Goal: Navigation & Orientation: Find specific page/section

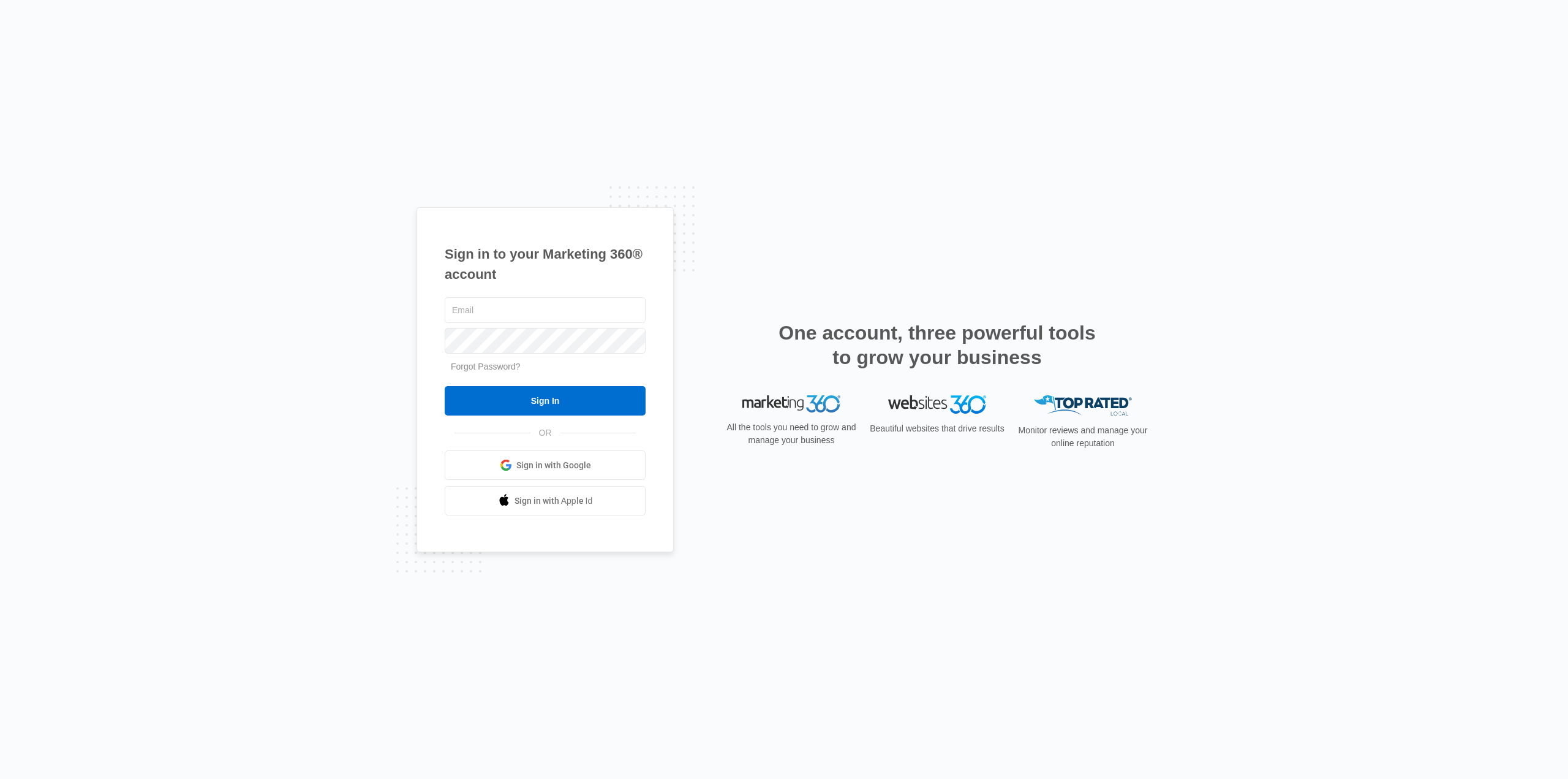
type input "[EMAIL_ADDRESS][DOMAIN_NAME]"
click at [579, 392] on input "Sign In" at bounding box center [545, 401] width 201 height 29
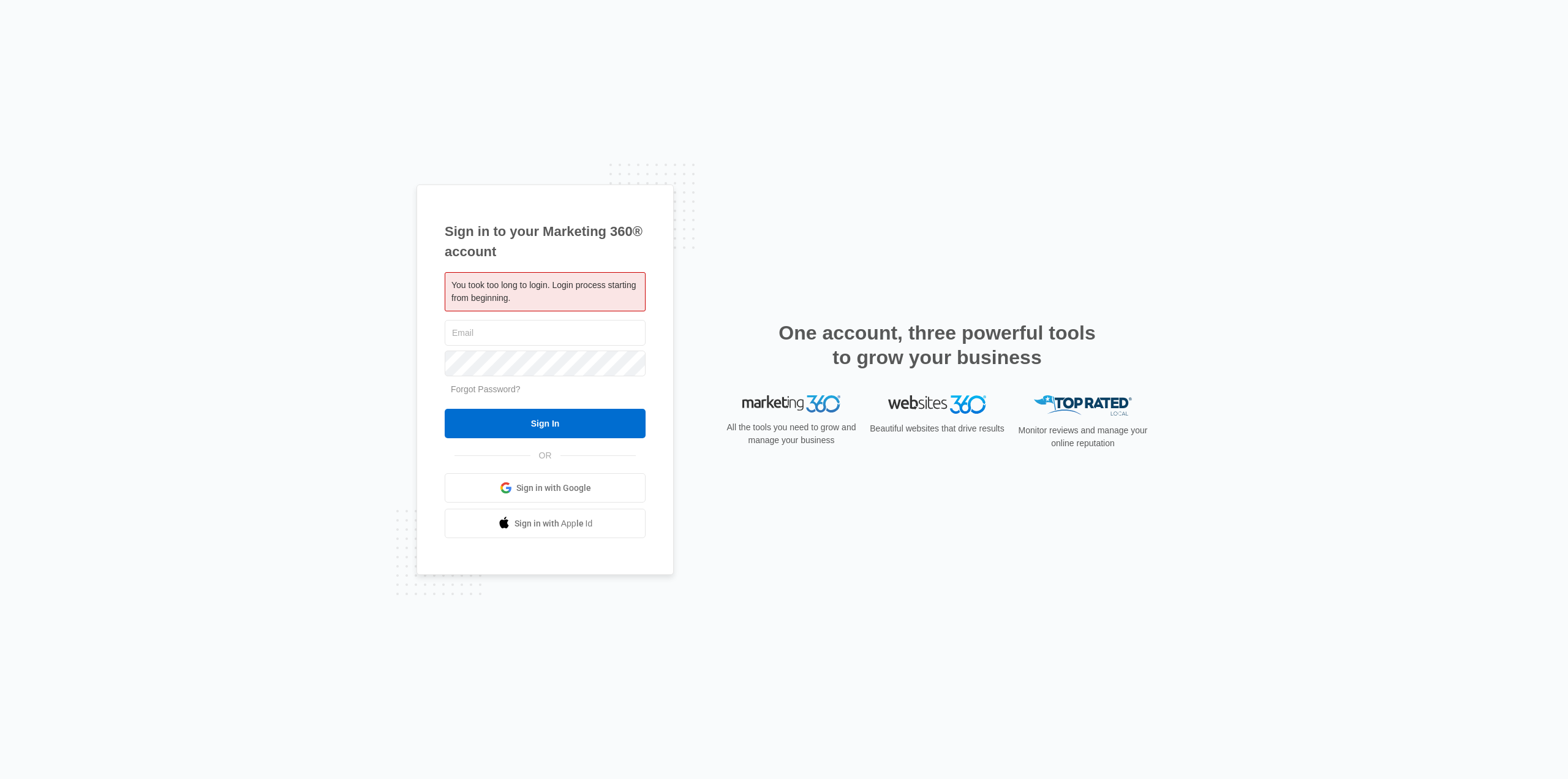
type input "[EMAIL_ADDRESS][DOMAIN_NAME]"
click at [572, 425] on input "Sign In" at bounding box center [545, 423] width 201 height 29
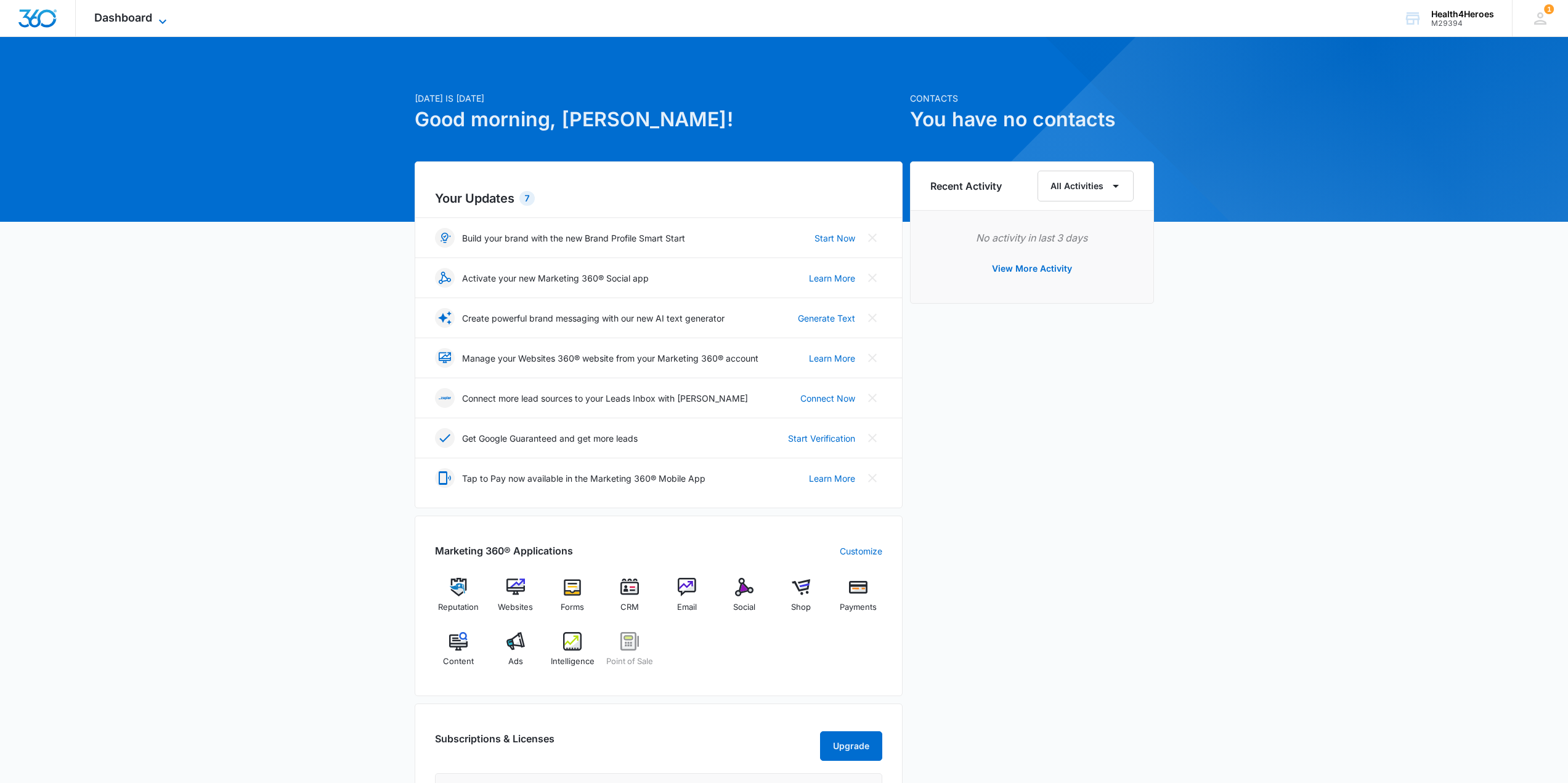
click at [141, 13] on span "Dashboard" at bounding box center [123, 17] width 58 height 13
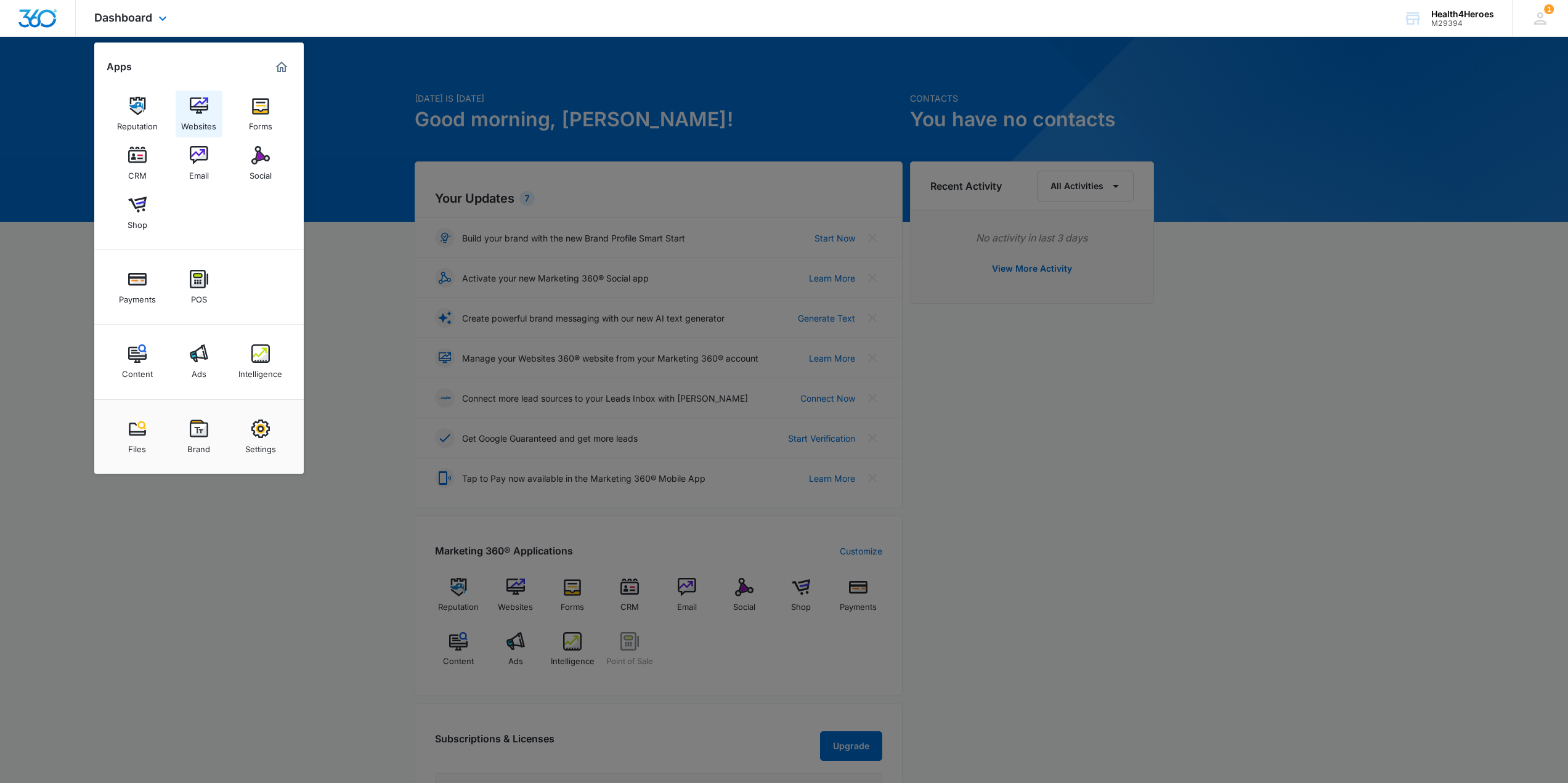
click at [194, 115] on div "Websites" at bounding box center [198, 123] width 35 height 16
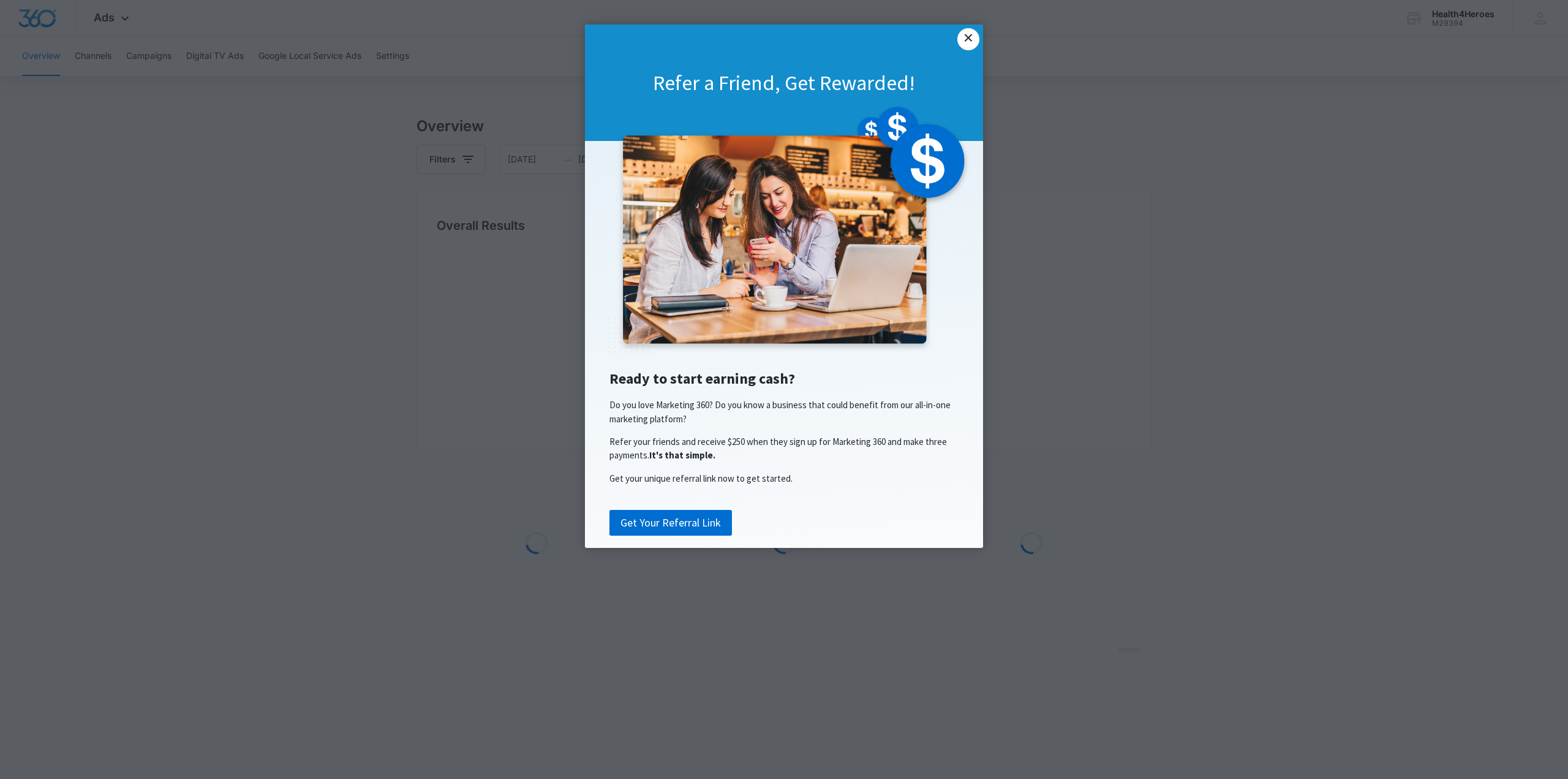
click at [970, 39] on link "×" at bounding box center [968, 39] width 22 height 22
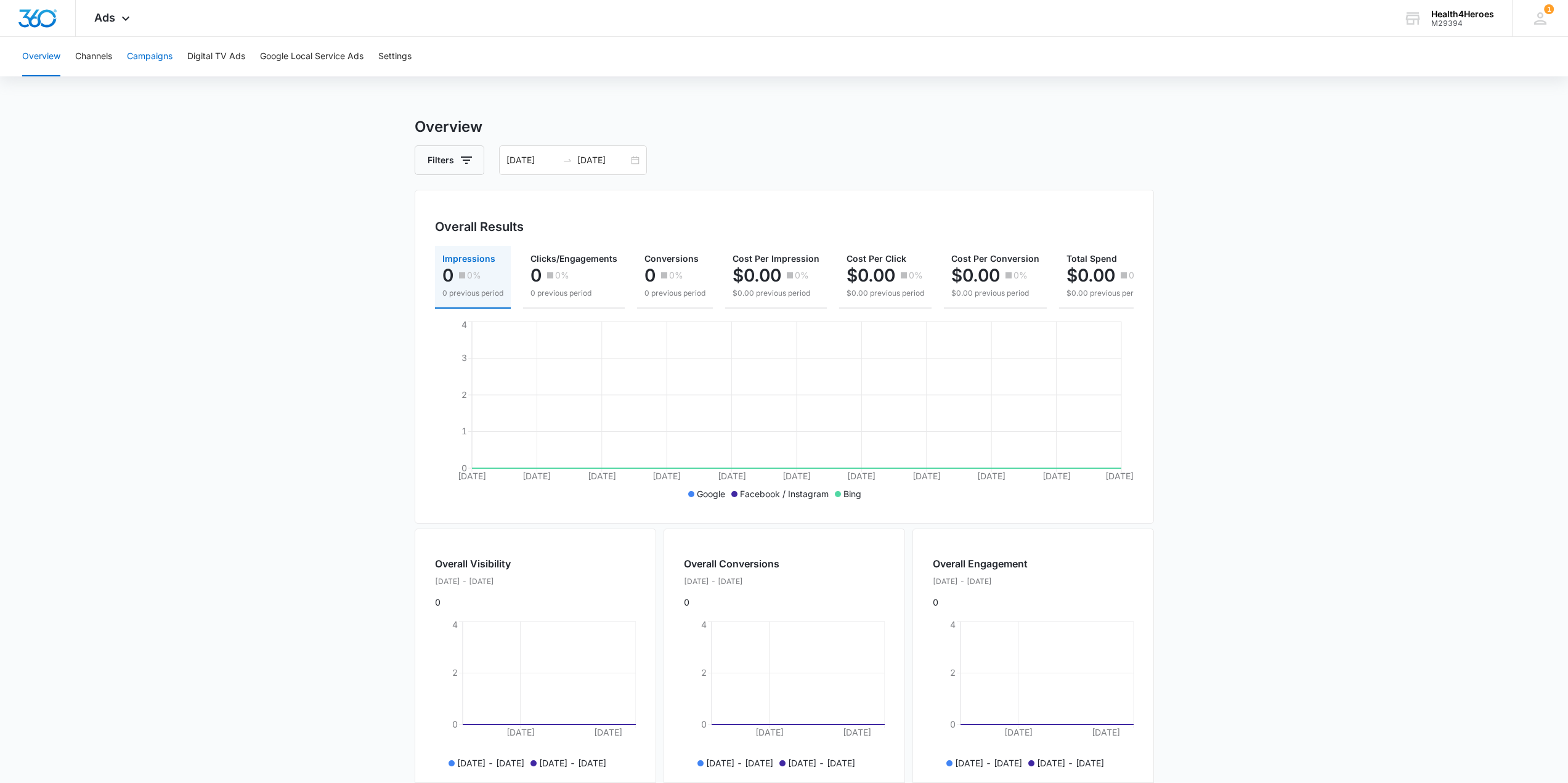
click at [159, 61] on button "Campaigns" at bounding box center [149, 57] width 46 height 40
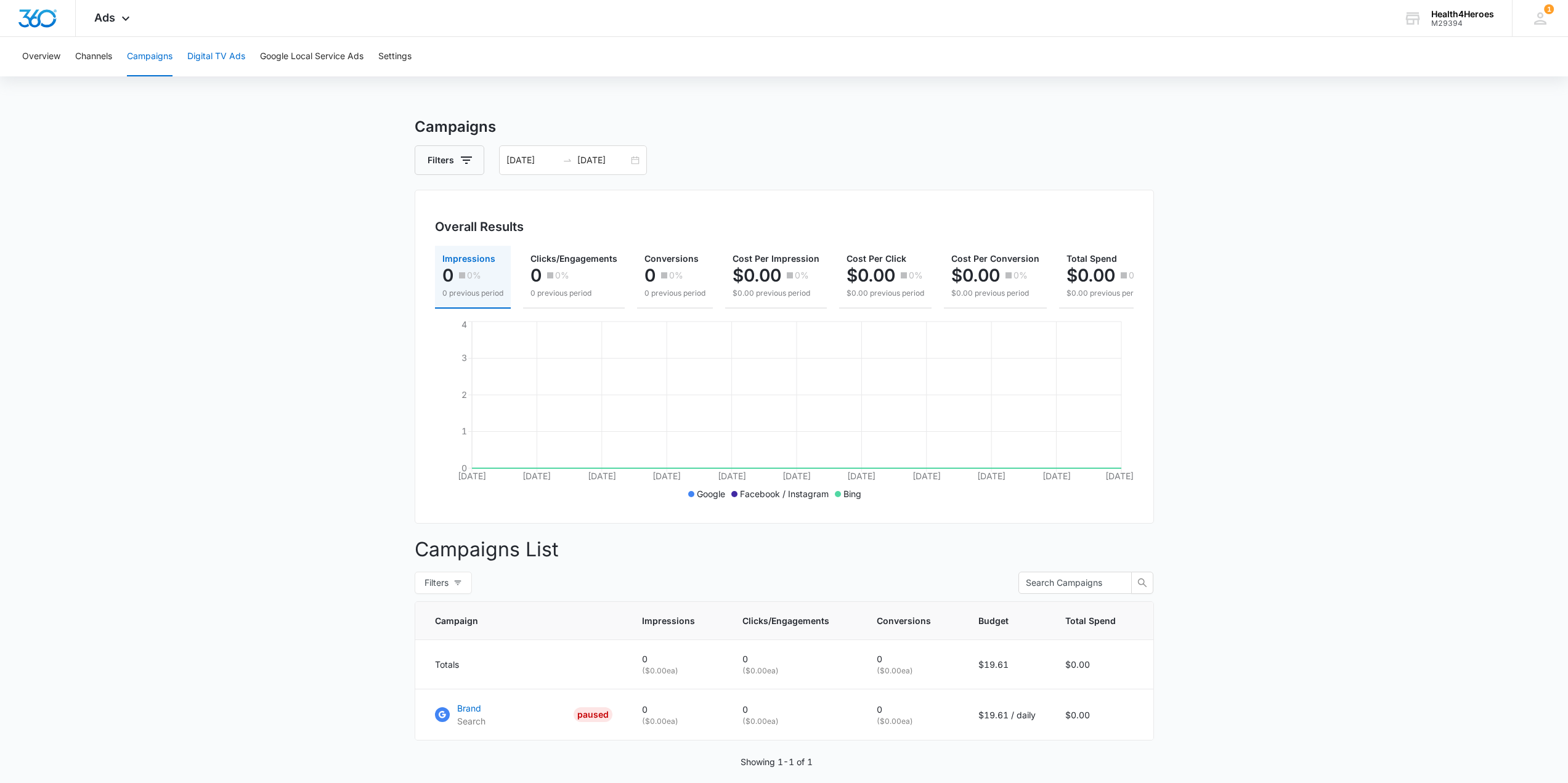
click at [206, 54] on button "Digital TV Ads" at bounding box center [216, 57] width 58 height 40
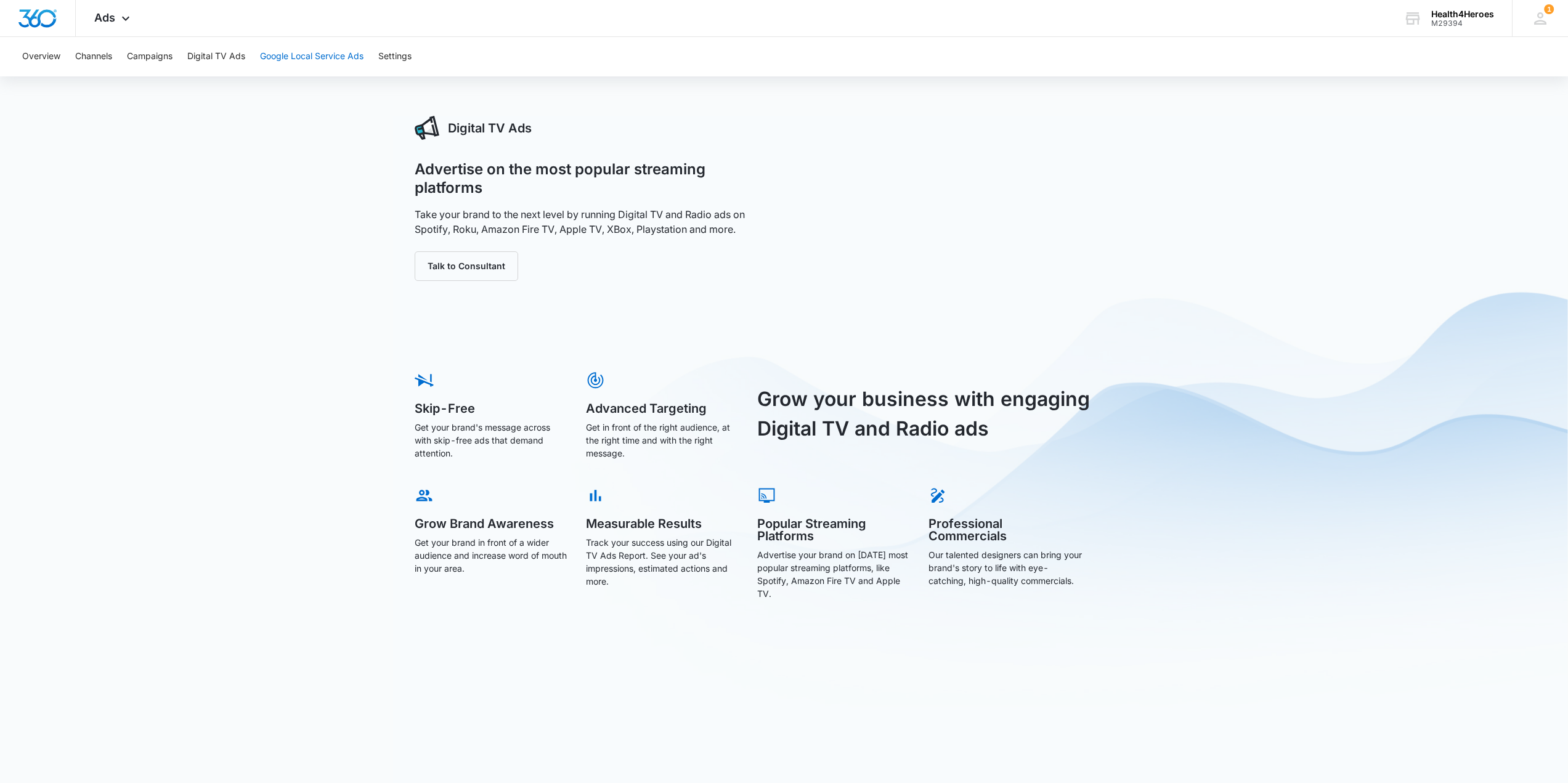
click at [287, 59] on button "Google Local Service Ads" at bounding box center [311, 57] width 103 height 40
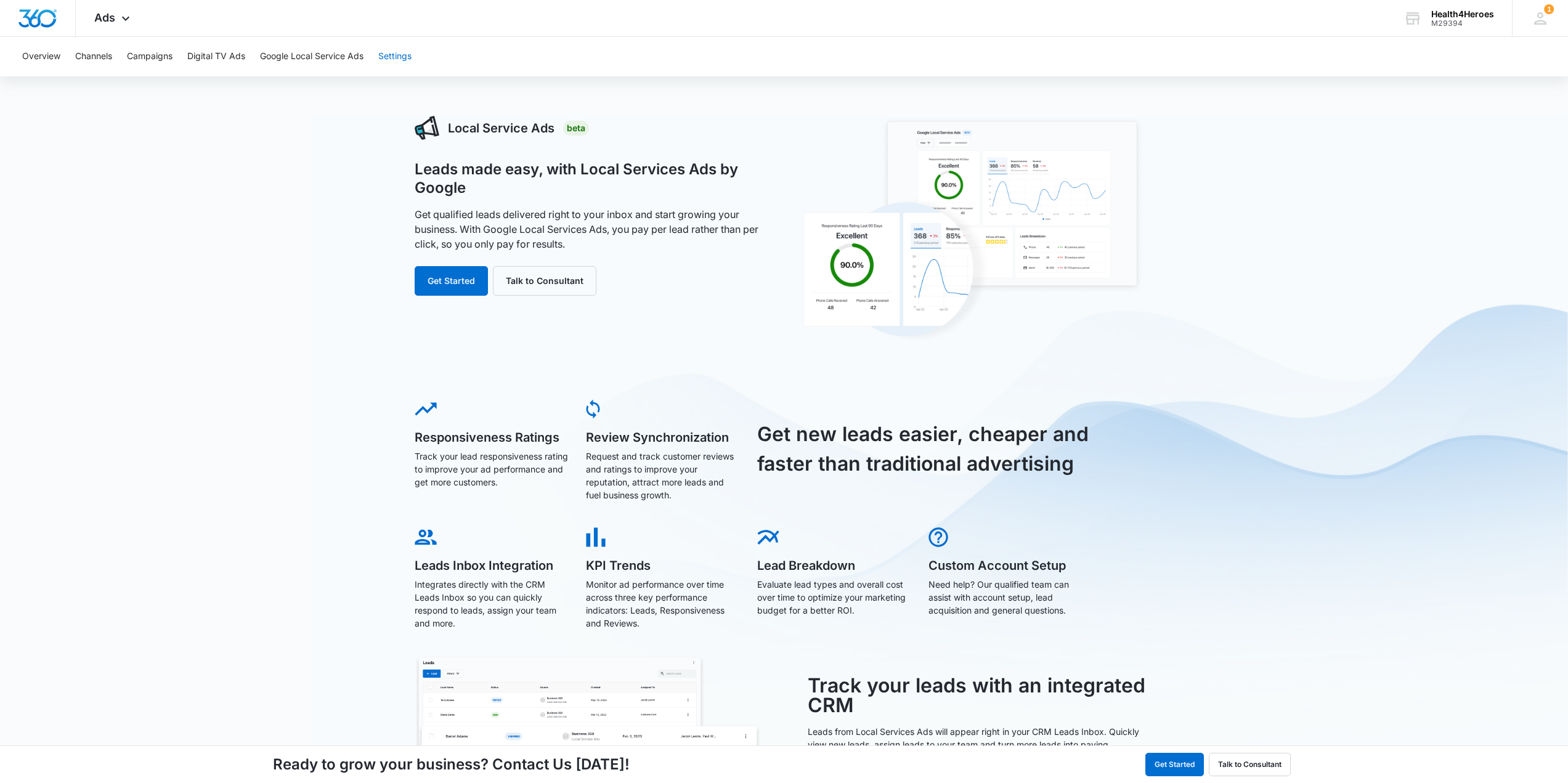
click at [404, 54] on button "Settings" at bounding box center [394, 57] width 33 height 40
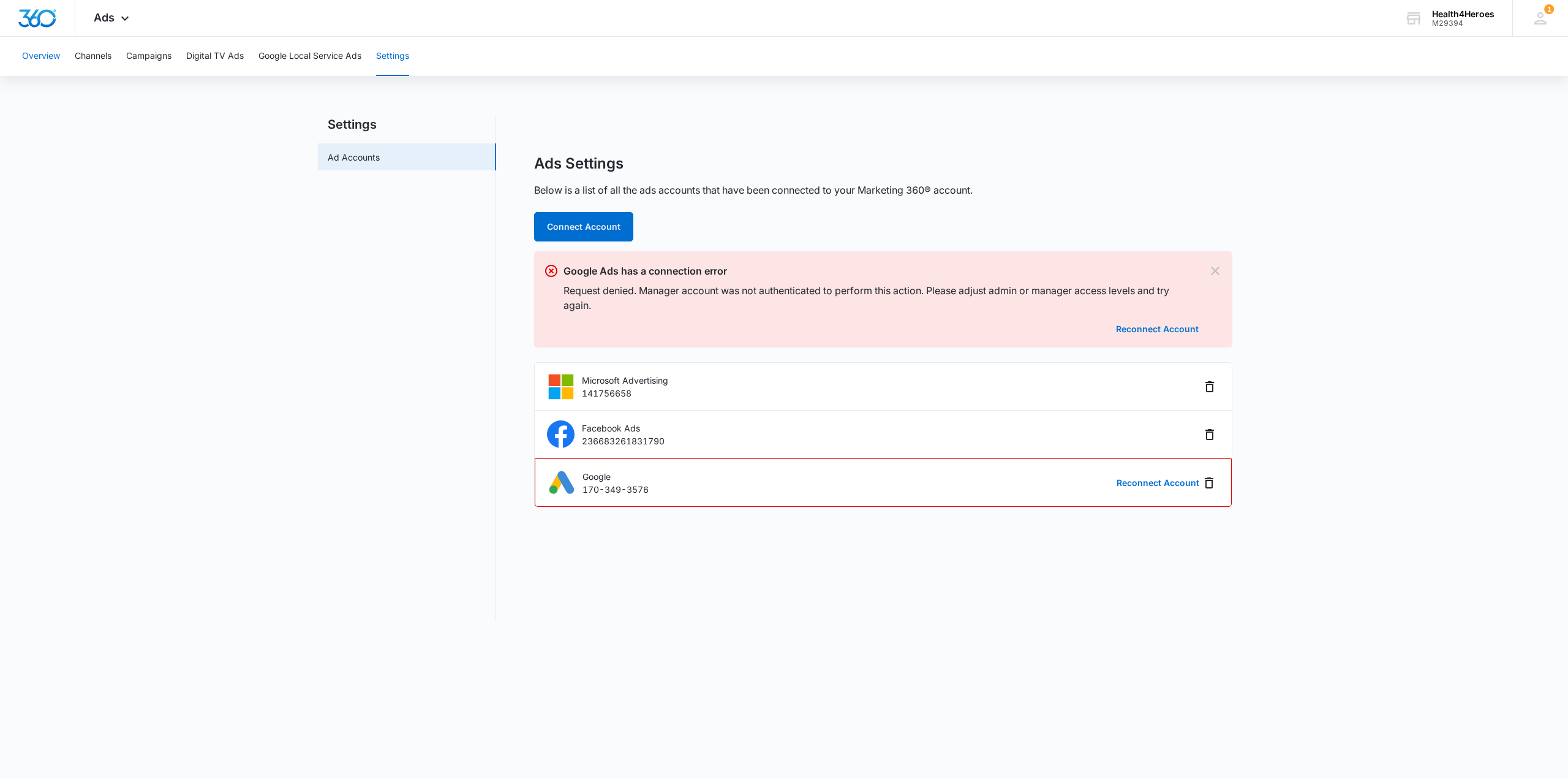
click at [39, 59] on button "Overview" at bounding box center [41, 56] width 38 height 39
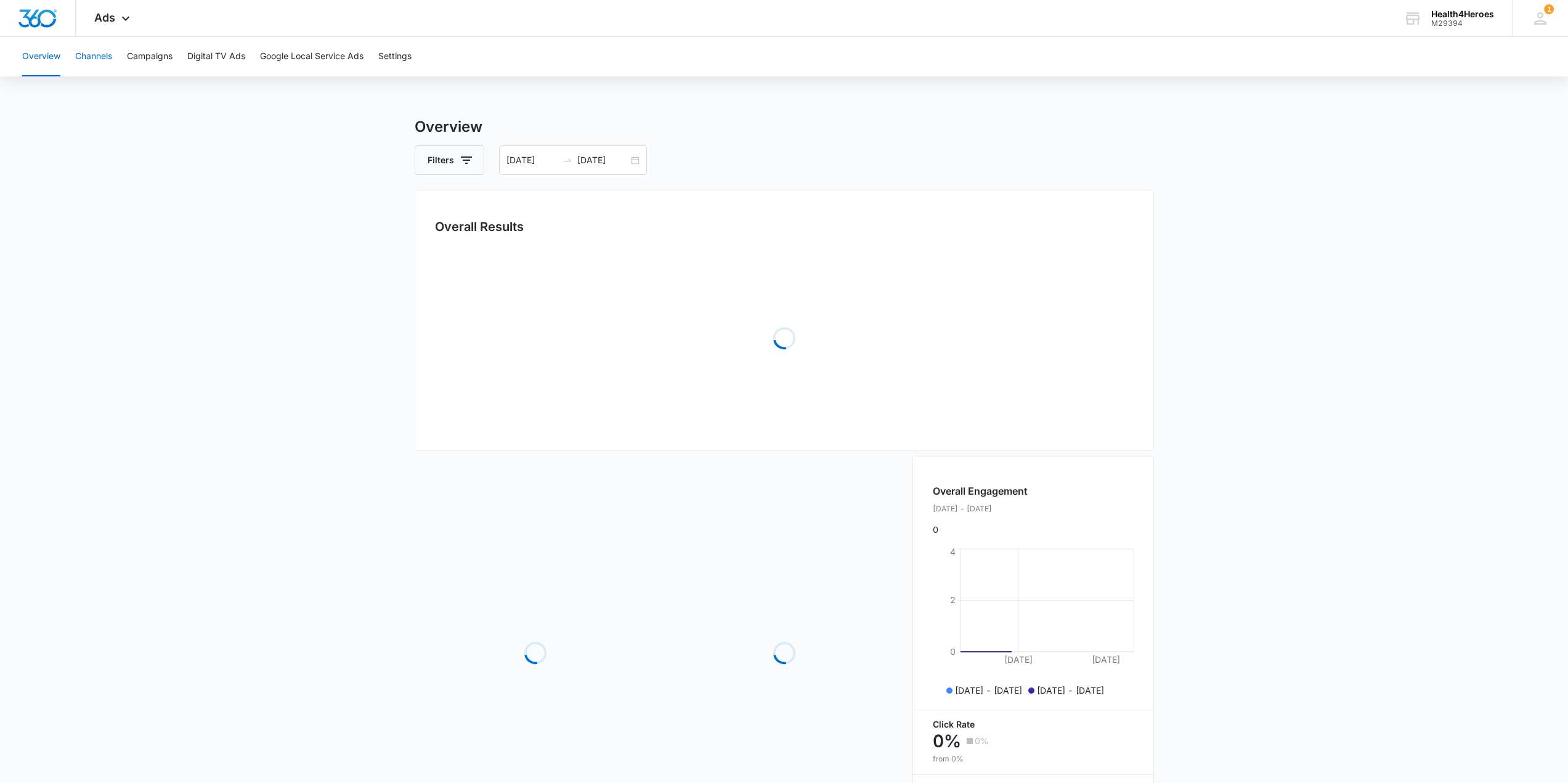
click at [92, 61] on button "Channels" at bounding box center [94, 57] width 37 height 40
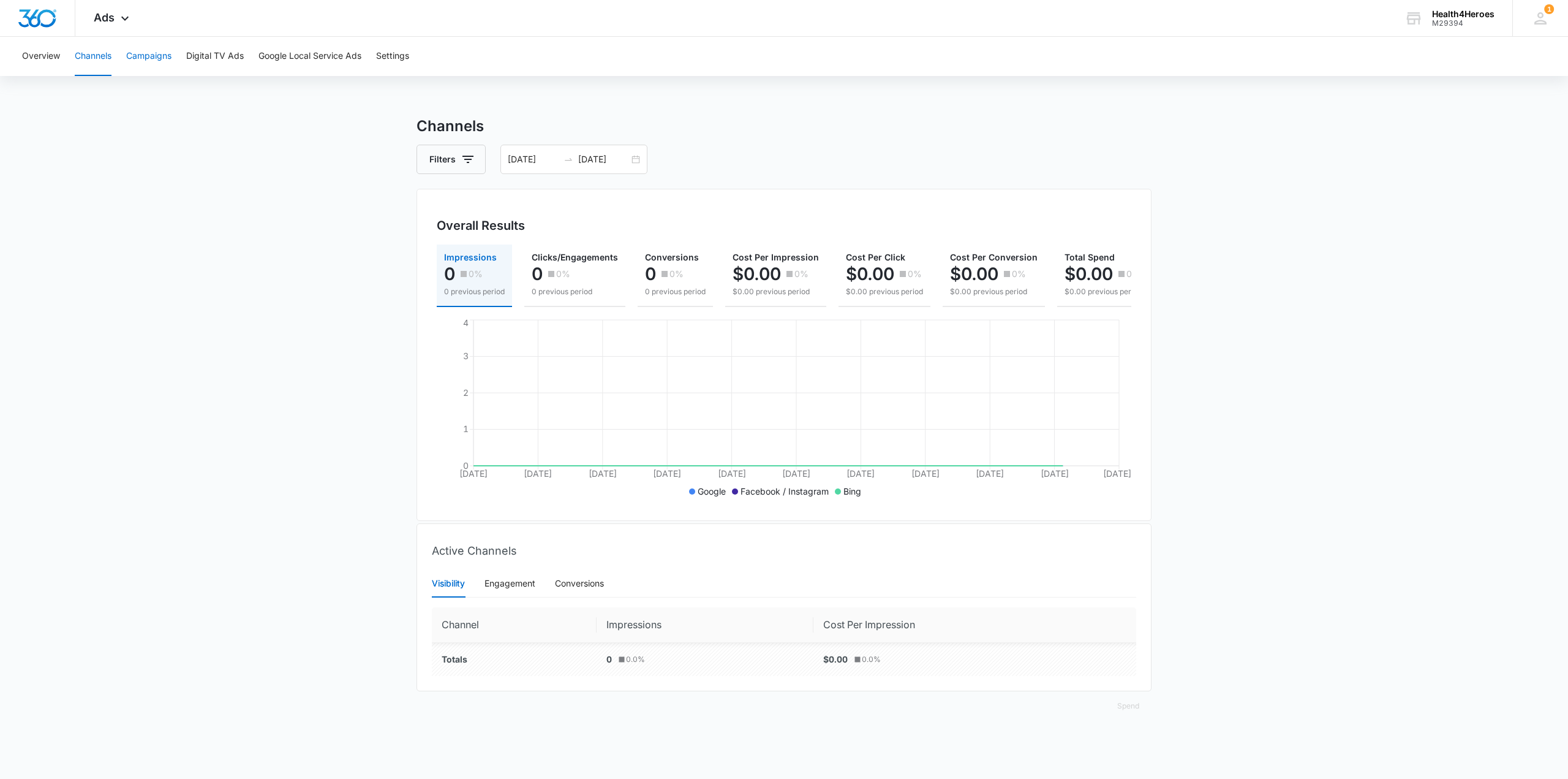
click at [145, 58] on button "Campaigns" at bounding box center [149, 56] width 46 height 39
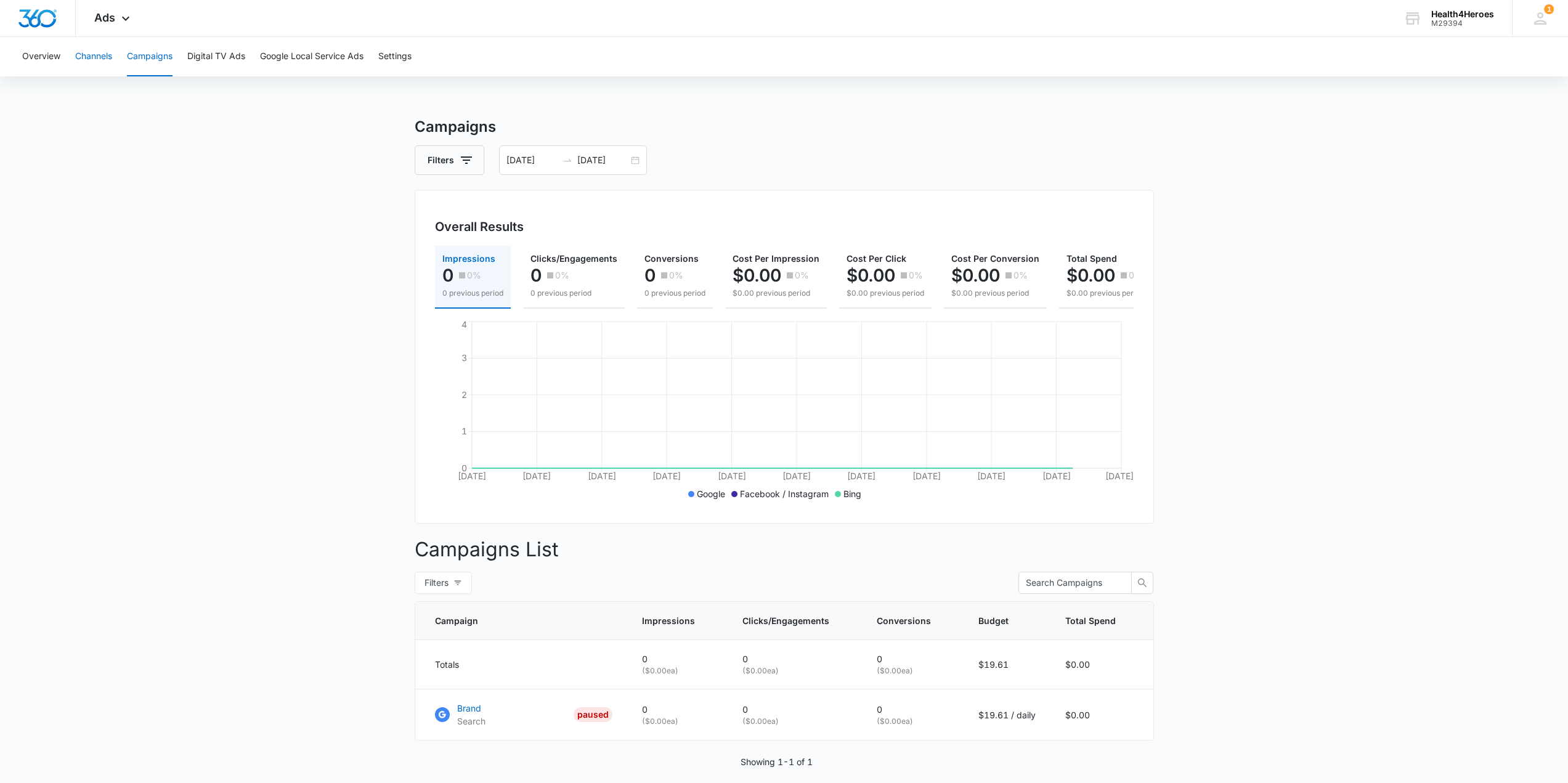
click at [94, 54] on button "Channels" at bounding box center [94, 57] width 37 height 40
